Goal: Transaction & Acquisition: Register for event/course

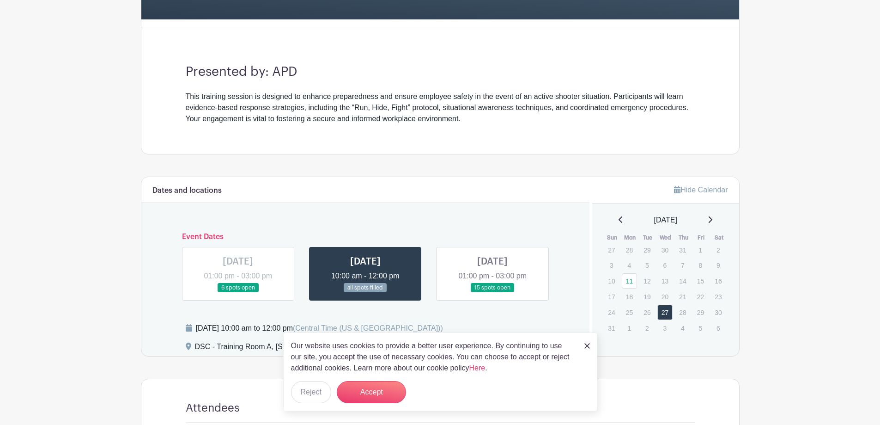
scroll to position [323, 0]
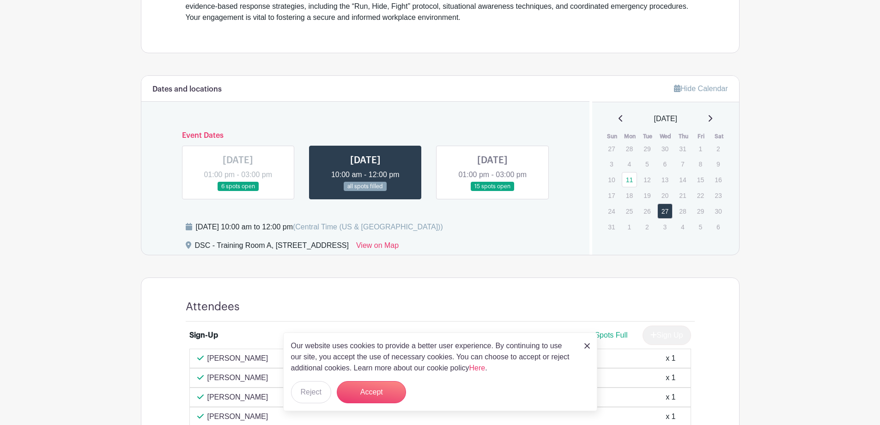
click at [493, 191] on link at bounding box center [493, 191] width 0 height 0
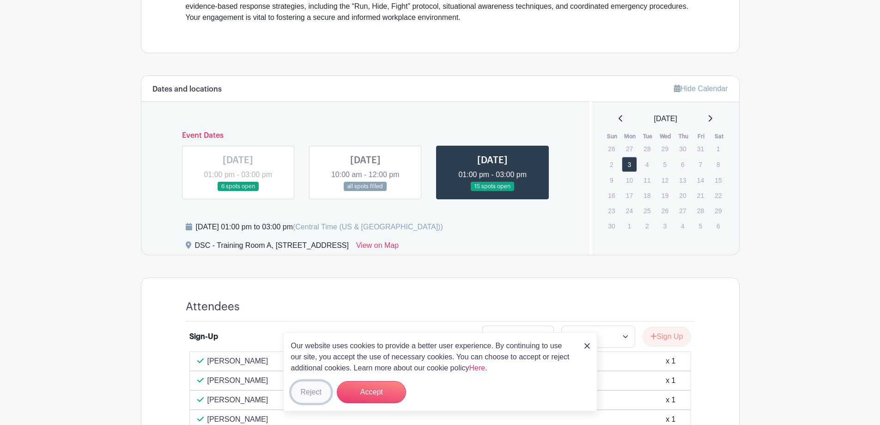
click at [305, 391] on button "Reject" at bounding box center [311, 392] width 40 height 22
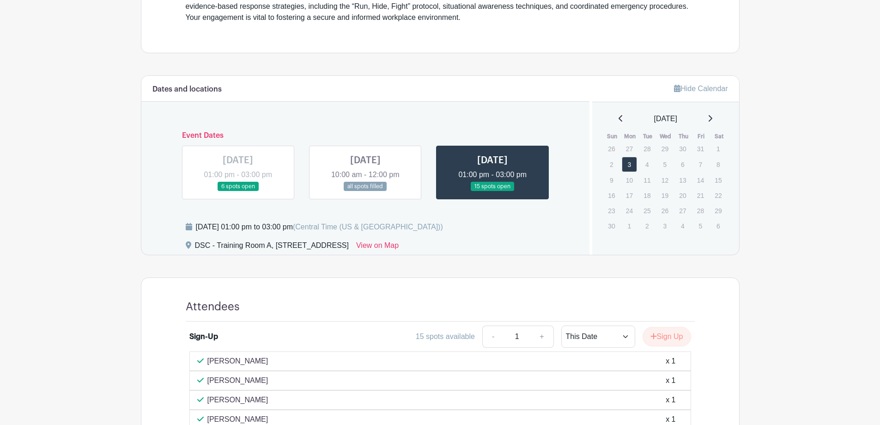
click at [366, 191] on link at bounding box center [366, 191] width 0 height 0
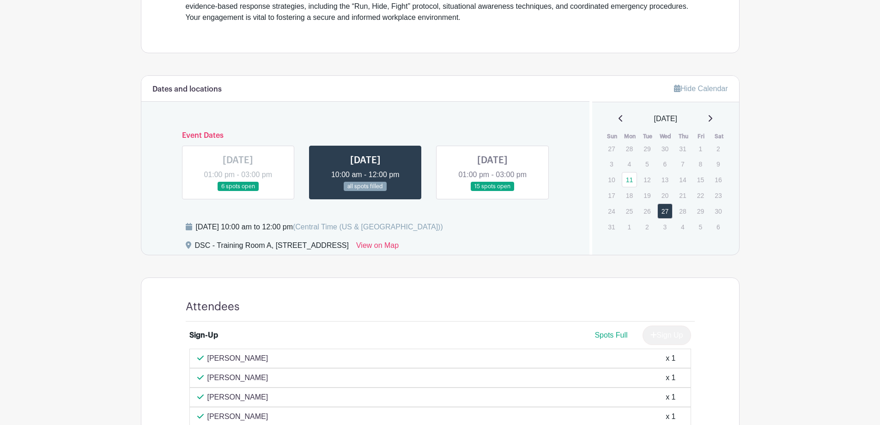
click at [493, 191] on link at bounding box center [493, 191] width 0 height 0
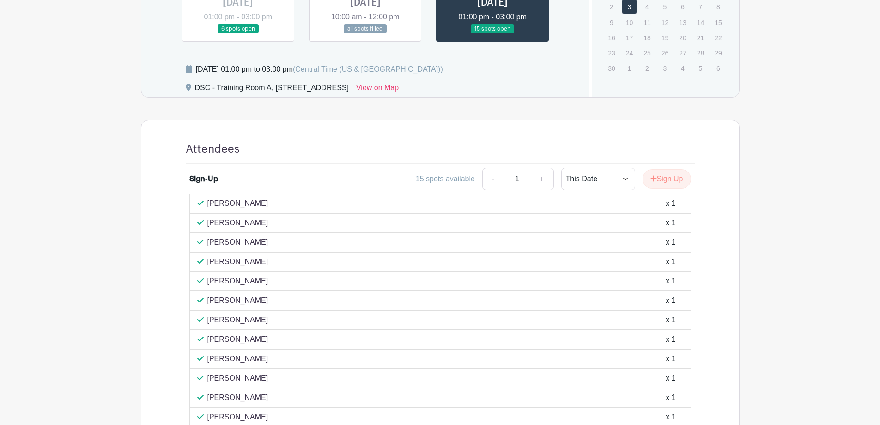
scroll to position [441, 0]
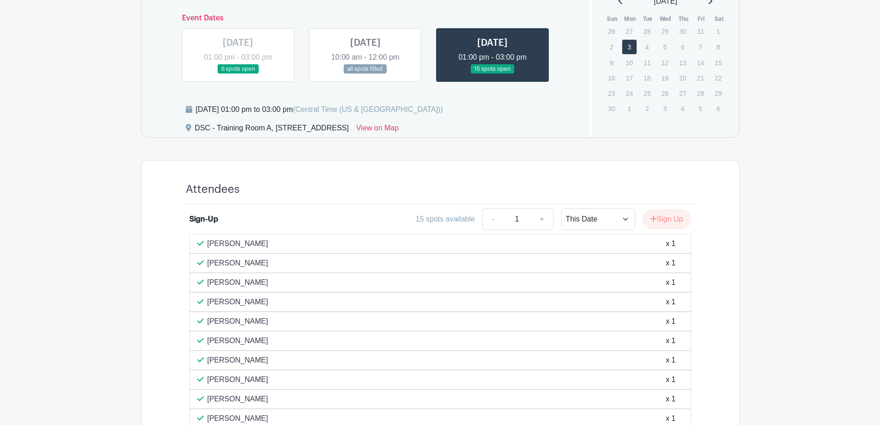
click at [366, 74] on link at bounding box center [366, 74] width 0 height 0
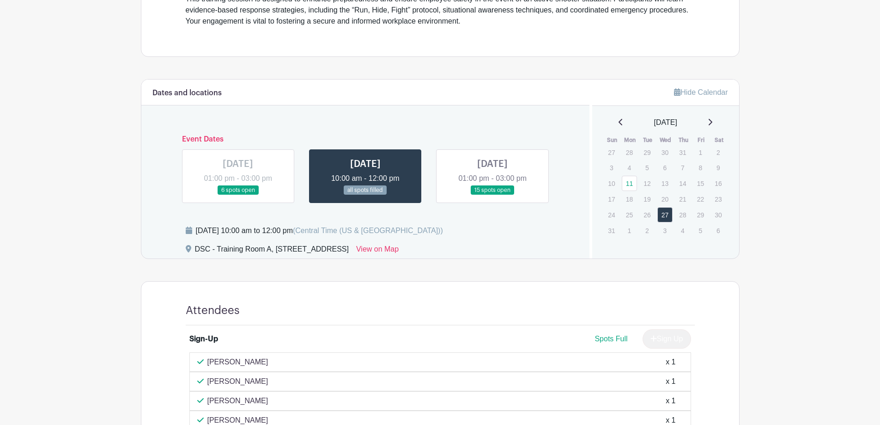
scroll to position [319, 0]
click at [493, 196] on link at bounding box center [493, 196] width 0 height 0
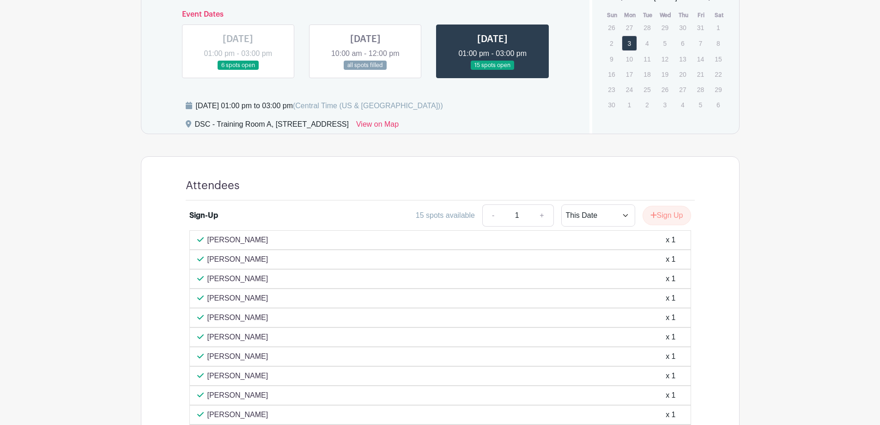
scroll to position [458, 0]
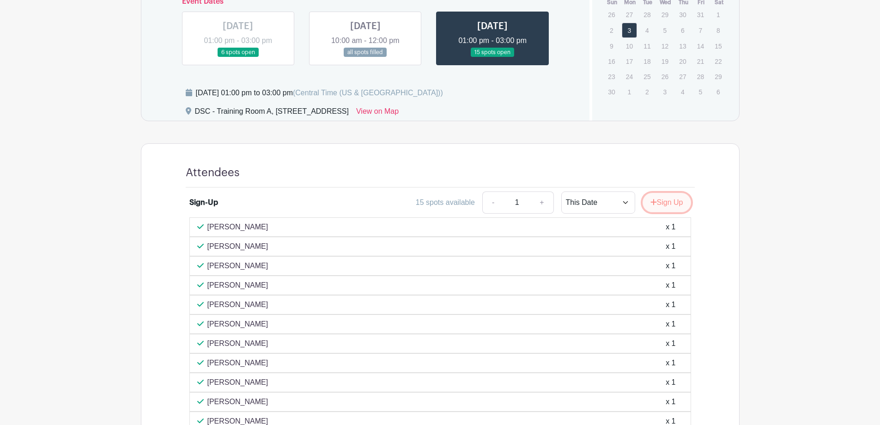
click at [668, 199] on button "Sign Up" at bounding box center [667, 202] width 49 height 19
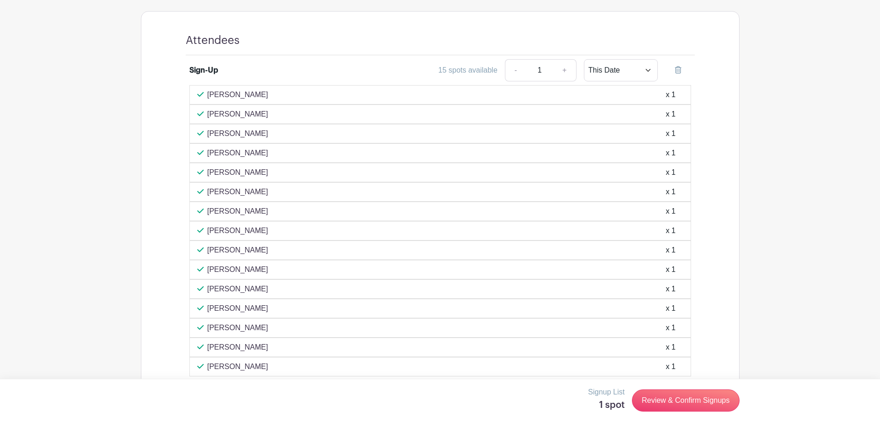
scroll to position [626, 0]
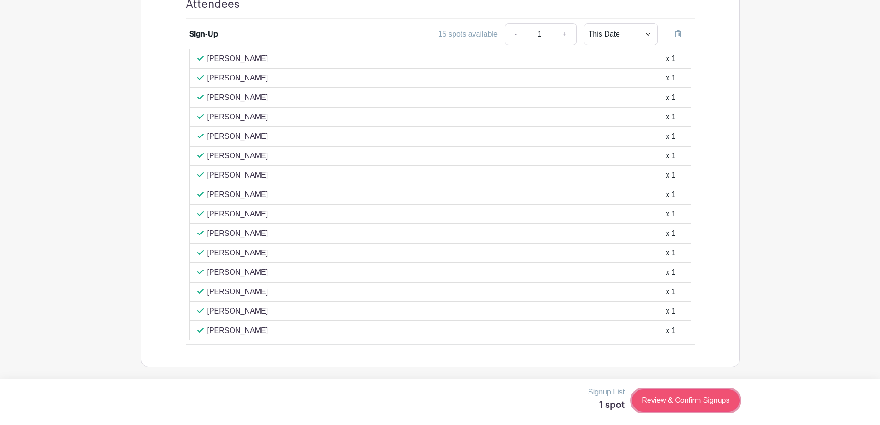
click at [690, 401] on link "Review & Confirm Signups" at bounding box center [685, 400] width 107 height 22
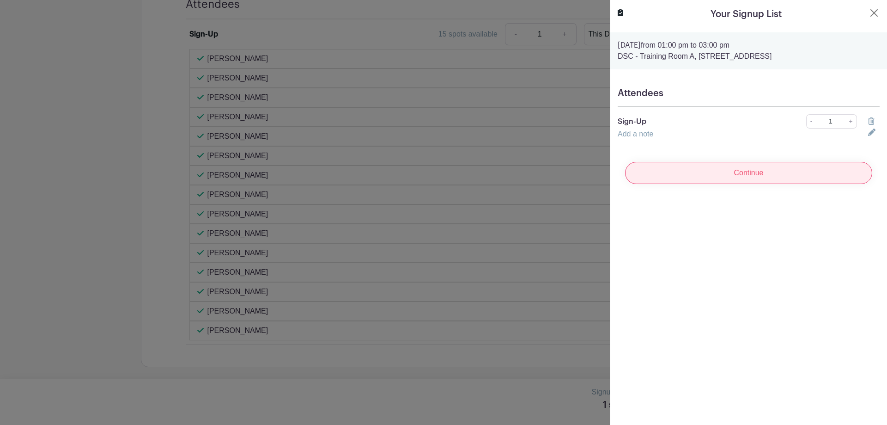
click at [717, 179] on input "Continue" at bounding box center [748, 173] width 247 height 22
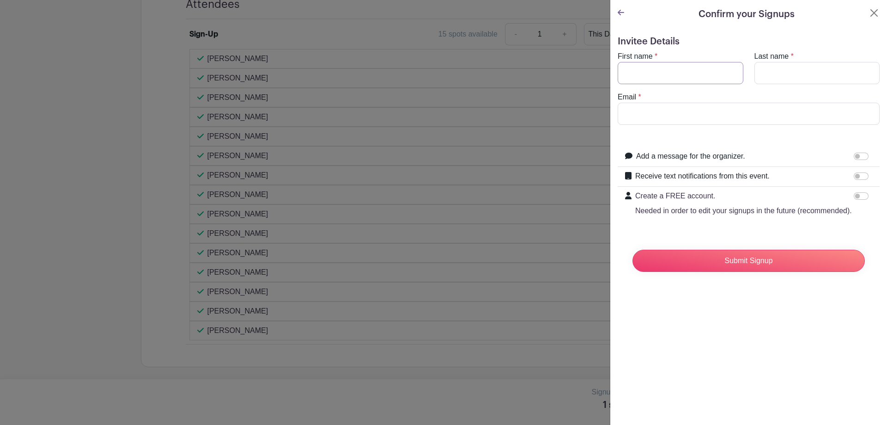
click at [659, 70] on input "First name" at bounding box center [681, 73] width 126 height 22
type input "[PERSON_NAME]"
click at [658, 113] on input "Email" at bounding box center [749, 114] width 262 height 22
type input "[EMAIL_ADDRESS][DOMAIN_NAME]"
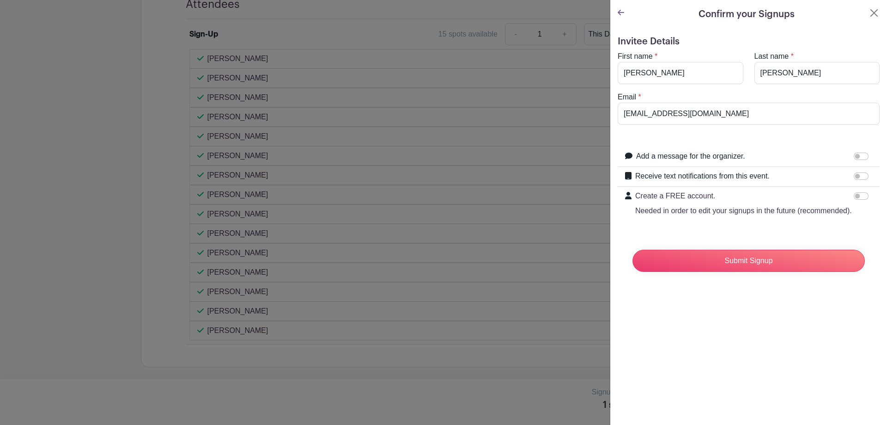
click at [708, 129] on form "Invitee Details First name * [PERSON_NAME] Last name * [PERSON_NAME] Email * [E…" at bounding box center [749, 157] width 262 height 243
click at [770, 272] on input "Submit Signup" at bounding box center [749, 261] width 232 height 22
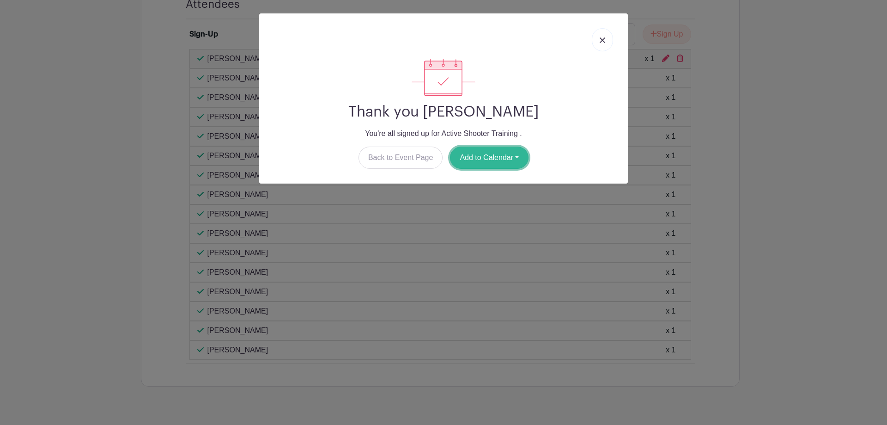
click at [495, 158] on button "Add to Calendar" at bounding box center [489, 157] width 79 height 22
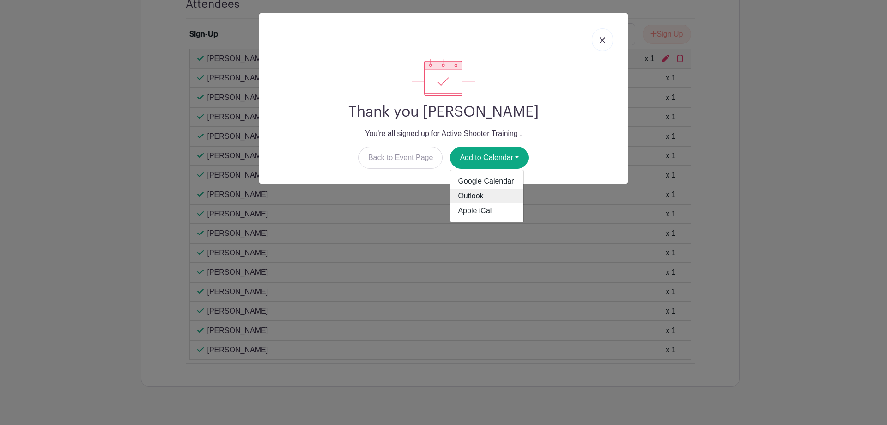
click at [500, 189] on link "Outlook" at bounding box center [487, 196] width 73 height 15
click at [602, 37] on img at bounding box center [603, 40] width 6 height 6
